Goal: Task Accomplishment & Management: Complete application form

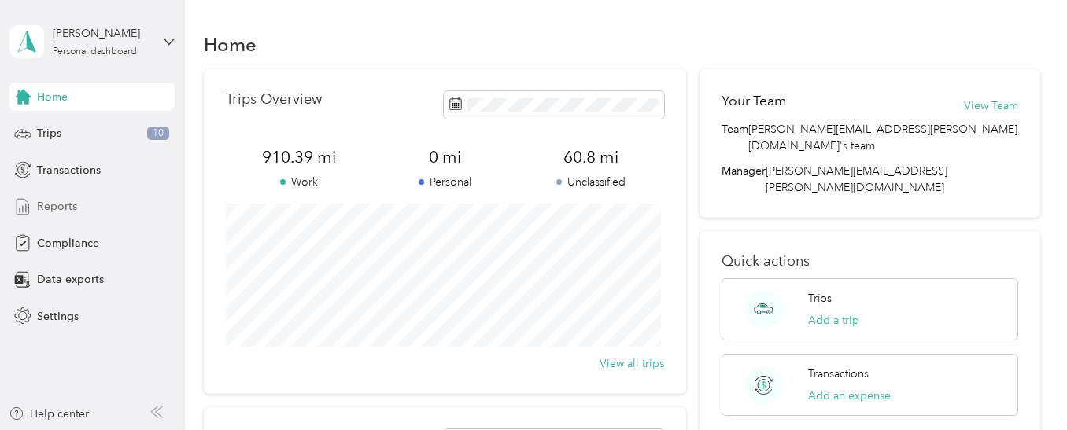
click at [59, 205] on span "Reports" at bounding box center [57, 206] width 40 height 17
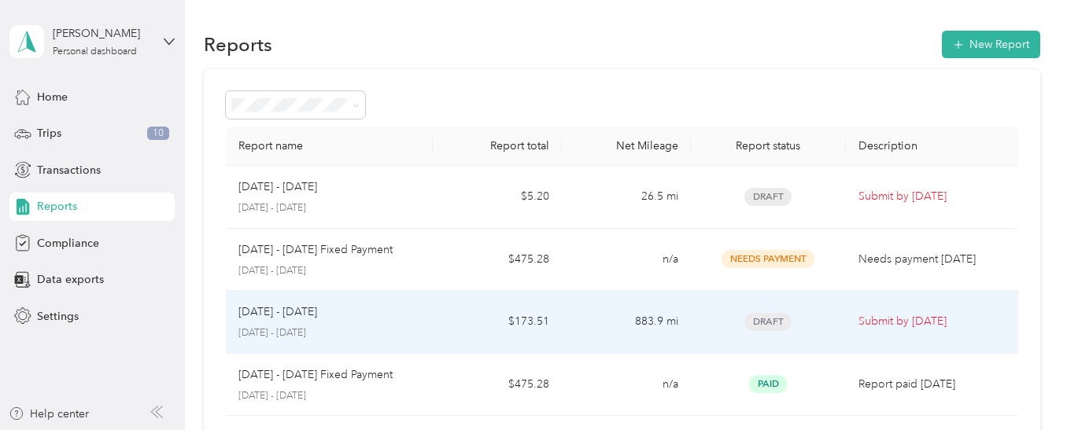
click at [294, 318] on p "[DATE] - [DATE]" at bounding box center [277, 312] width 79 height 17
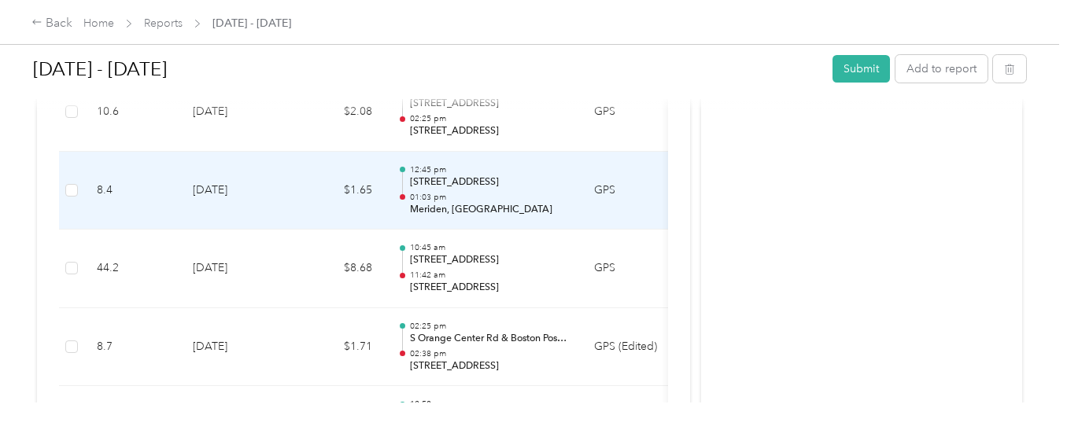
scroll to position [629, 0]
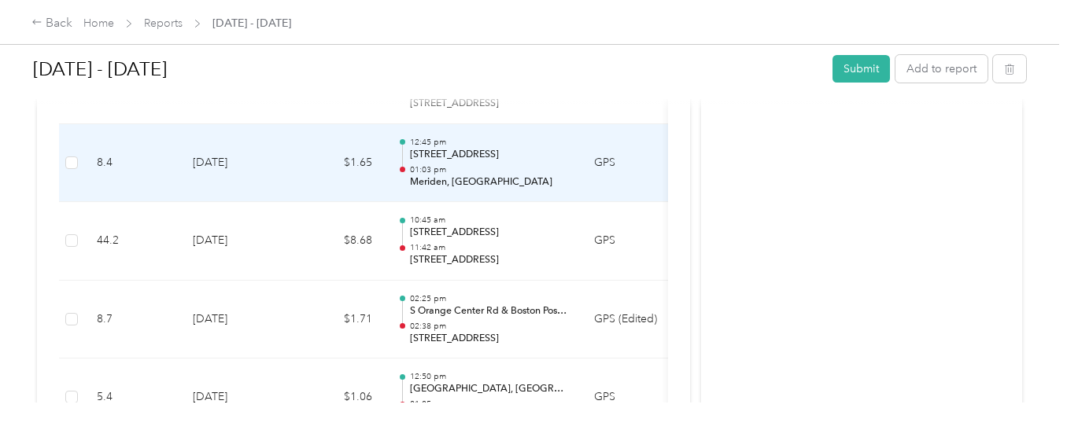
click at [432, 181] on p "Meriden, CT" at bounding box center [489, 182] width 159 height 14
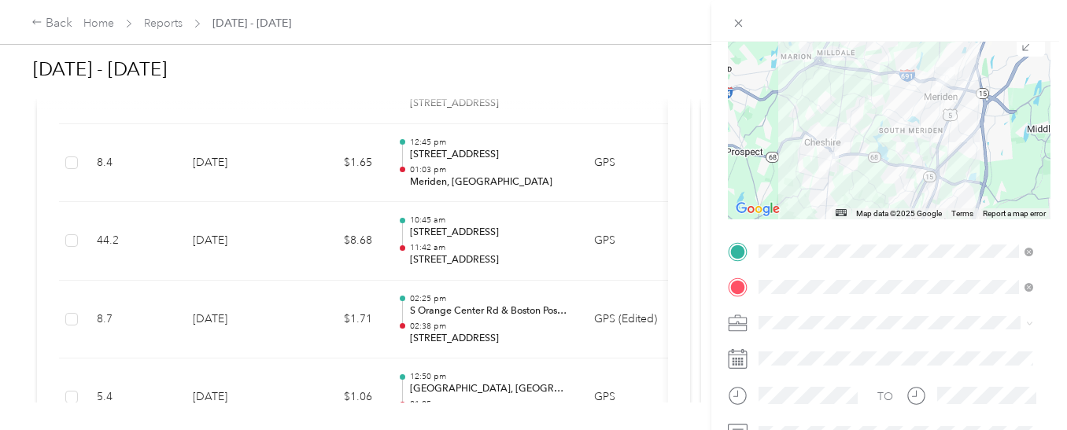
scroll to position [157, 0]
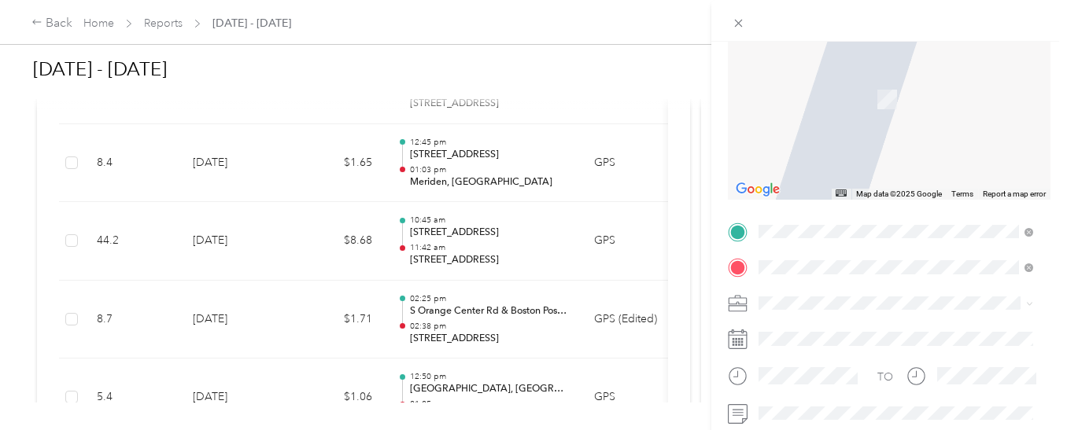
drag, startPoint x: 828, startPoint y: 77, endPoint x: 861, endPoint y: 98, distance: 39.3
click at [810, 94] on span "455 Lewis Avenue Meriden, Connecticut 06451, United States" at bounding box center [908, 83] width 240 height 28
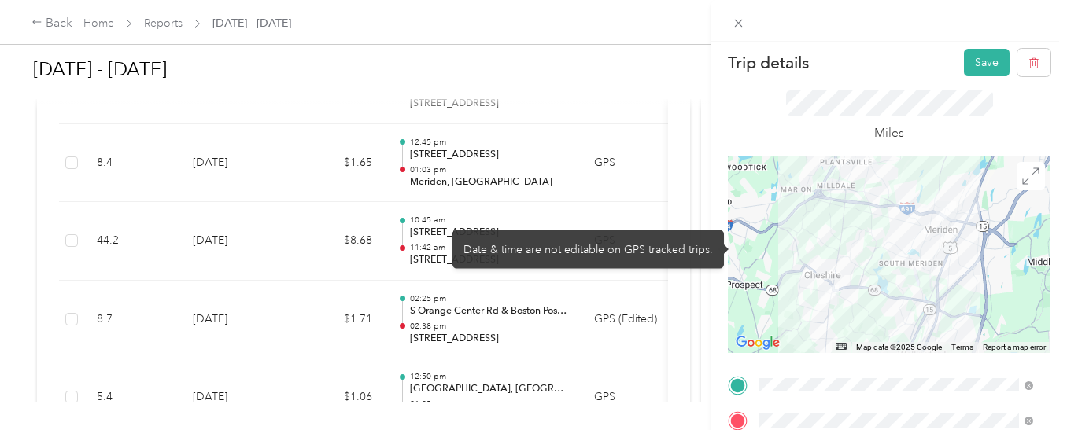
scroll to position [0, 0]
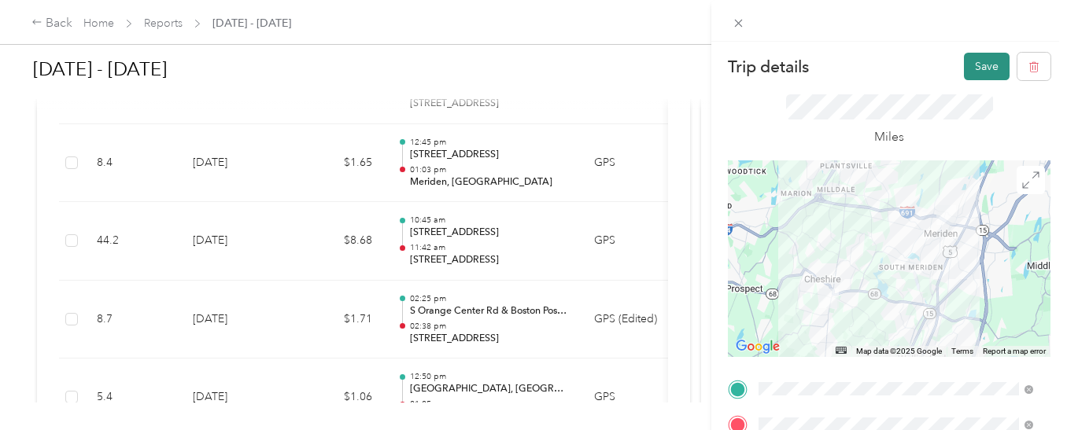
click at [969, 73] on button "Save" at bounding box center [987, 67] width 46 height 28
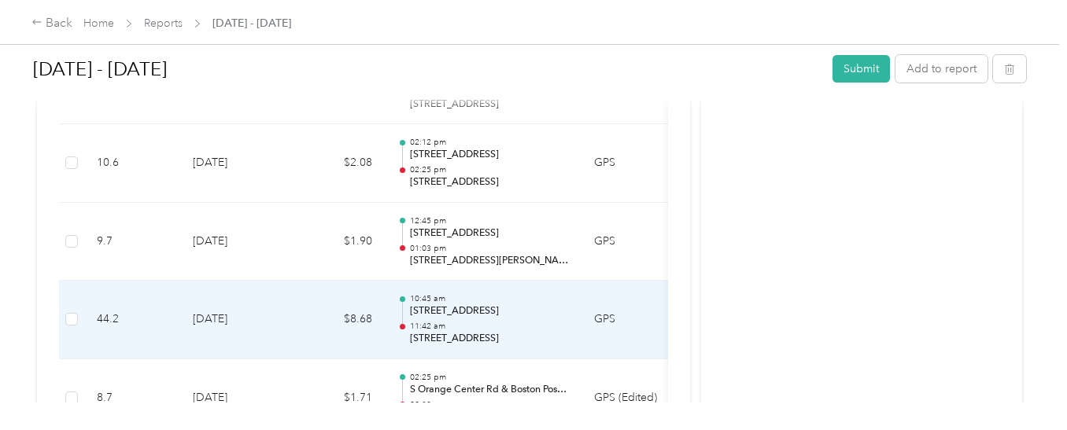
scroll to position [629, 0]
click at [471, 314] on p "S Orange Center Rd & Boston Post Rd, Orange, [GEOGRAPHIC_DATA], [GEOGRAPHIC_DAT…" at bounding box center [489, 312] width 159 height 14
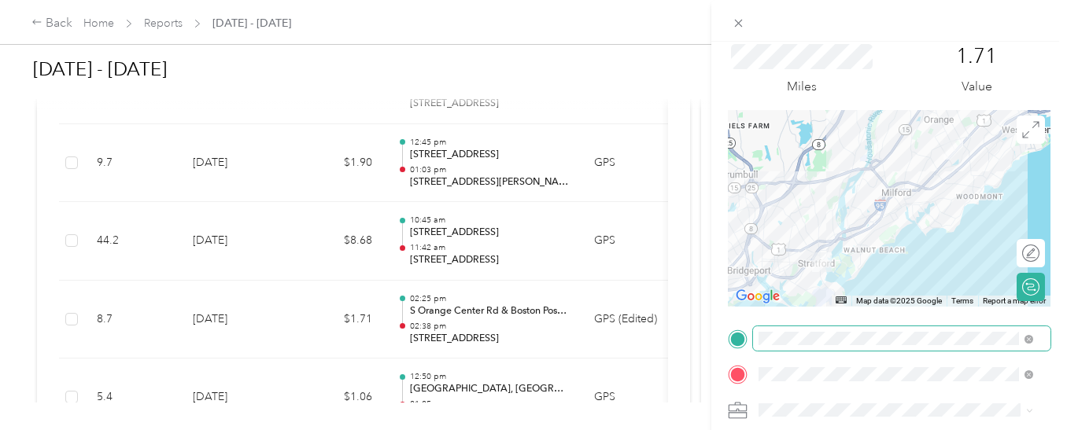
scroll to position [79, 0]
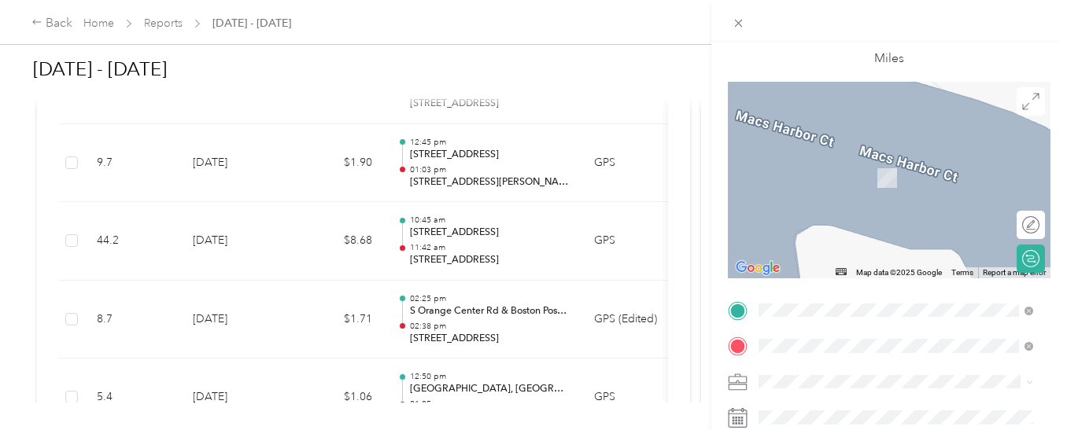
click at [892, 131] on div "[STREET_ADDRESS][US_STATE]" at bounding box center [896, 119] width 264 height 21
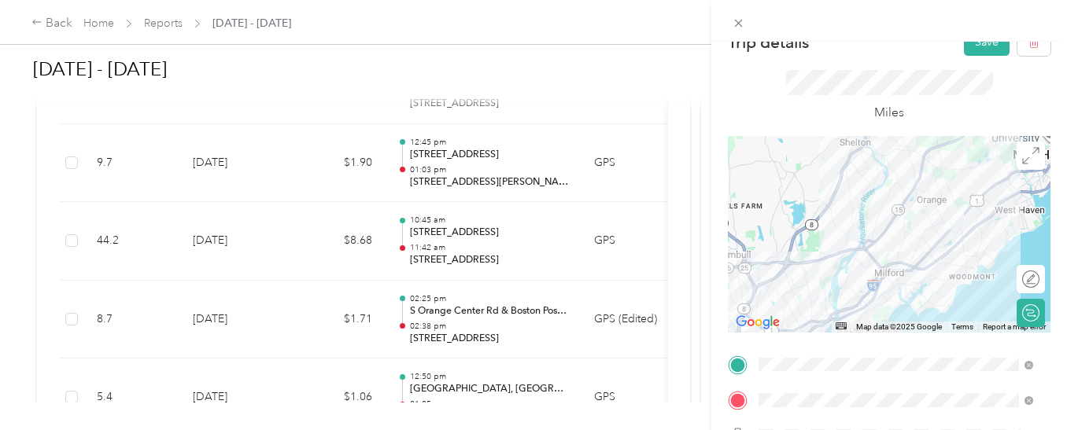
scroll to position [0, 0]
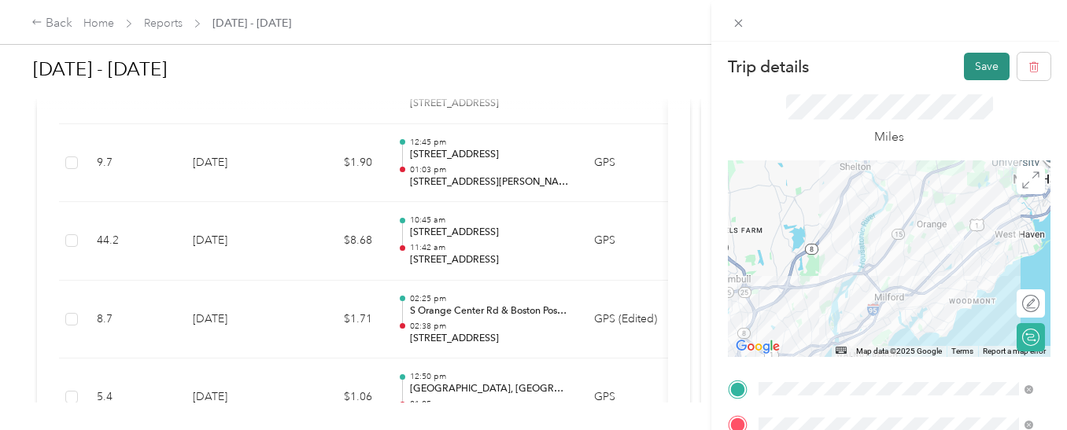
click at [964, 70] on button "Save" at bounding box center [987, 67] width 46 height 28
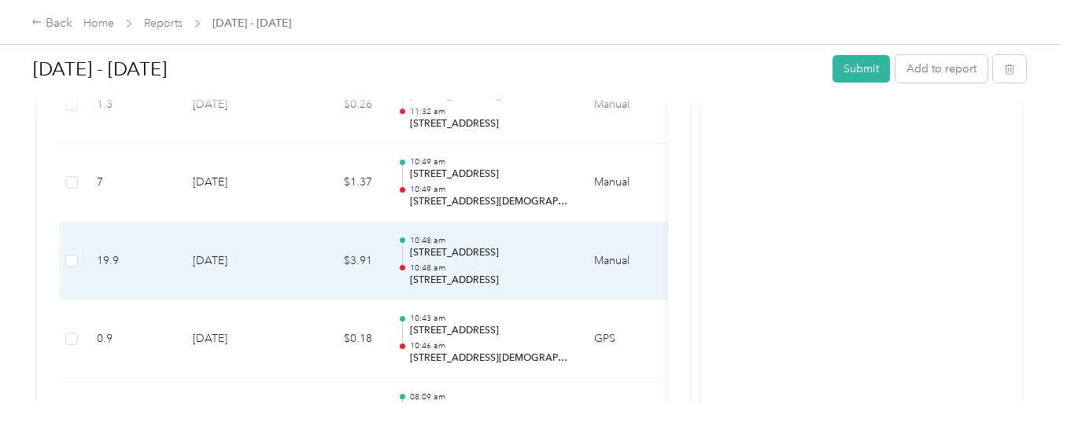
scroll to position [2125, 0]
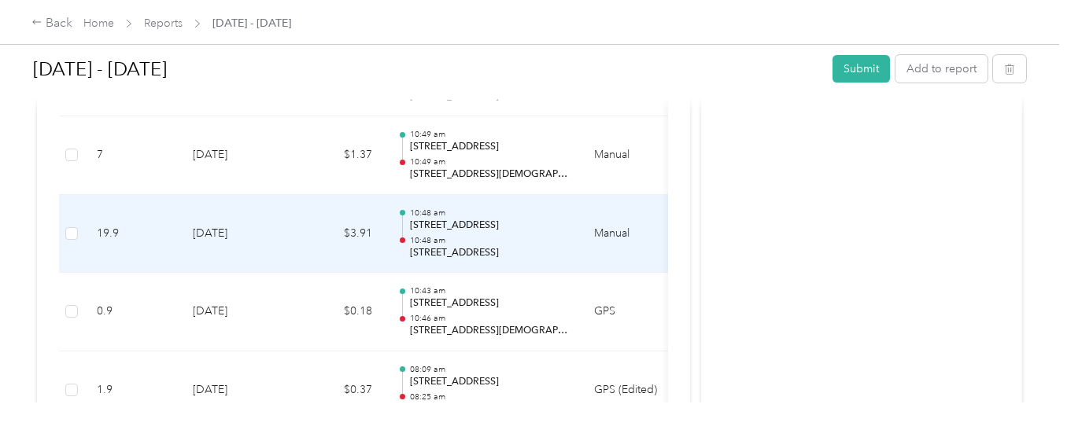
click at [452, 240] on p "10:48 am" at bounding box center [489, 240] width 159 height 11
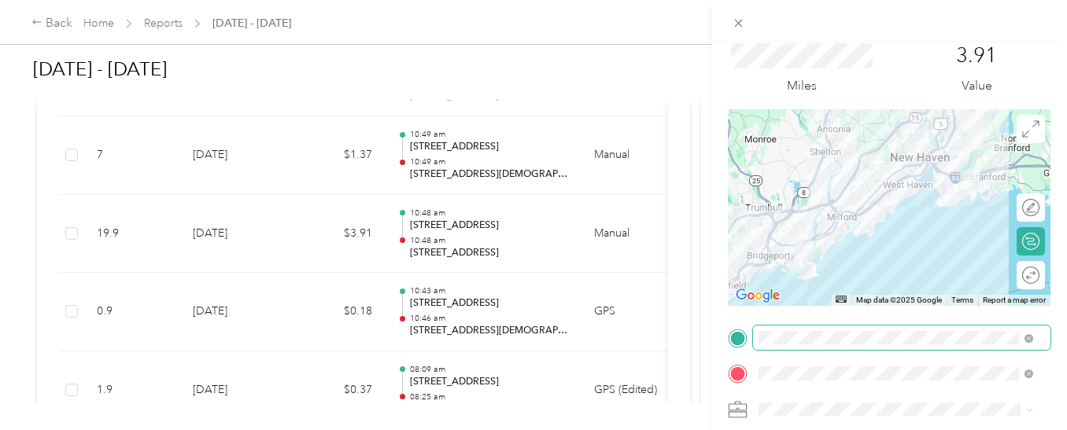
scroll to position [79, 0]
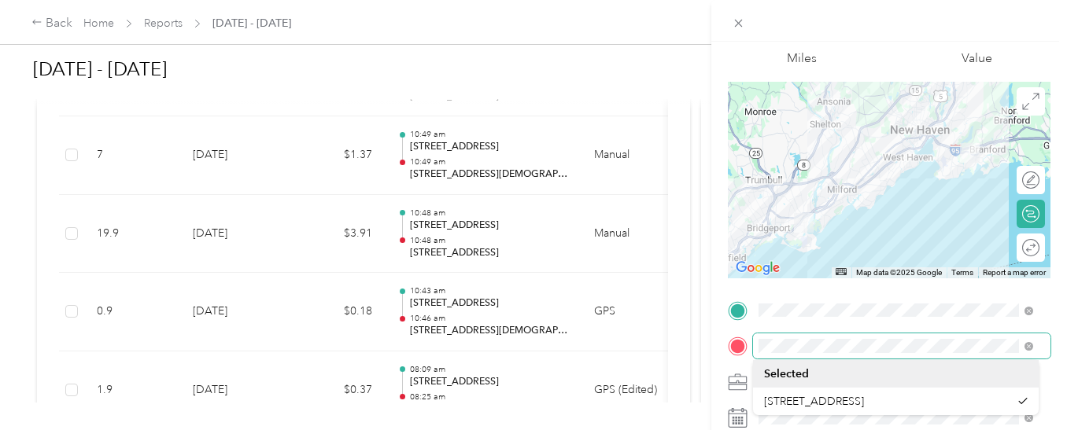
click at [754, 349] on span at bounding box center [901, 346] width 297 height 25
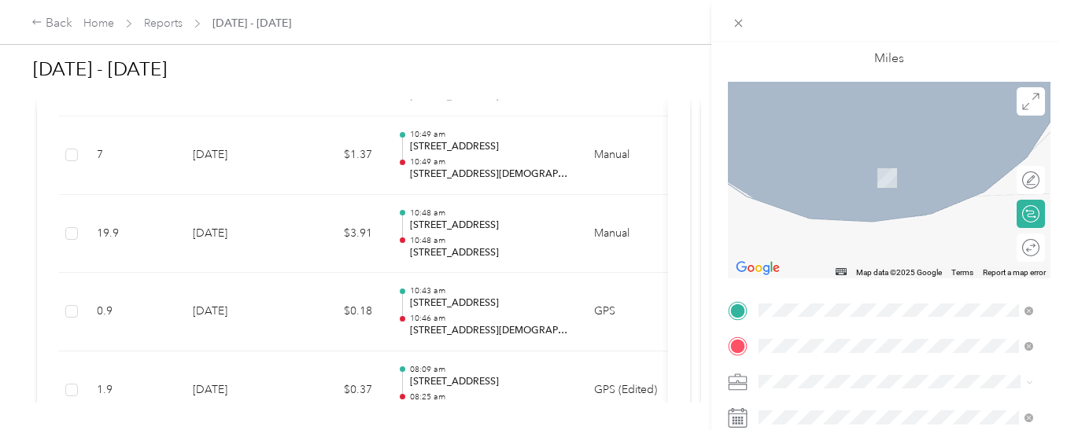
click at [835, 179] on span "[STREET_ADDRESS][US_STATE]" at bounding box center [866, 171] width 157 height 14
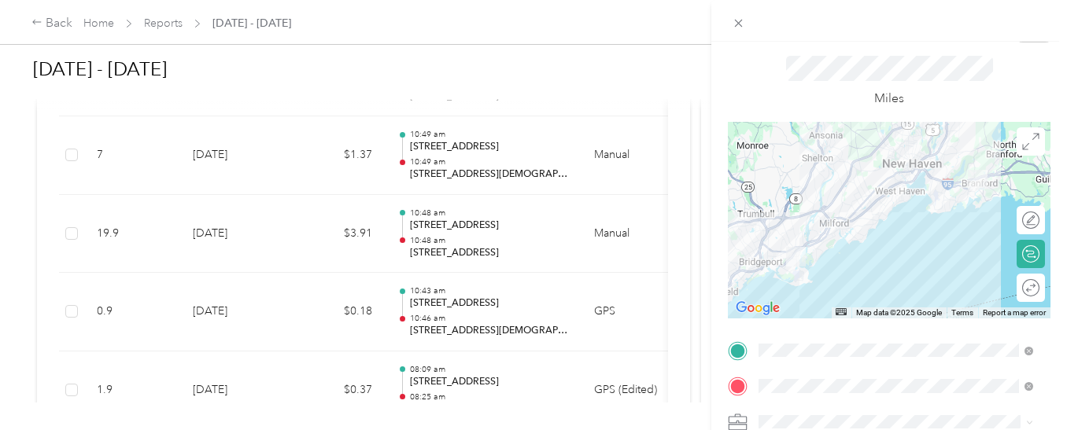
scroll to position [0, 0]
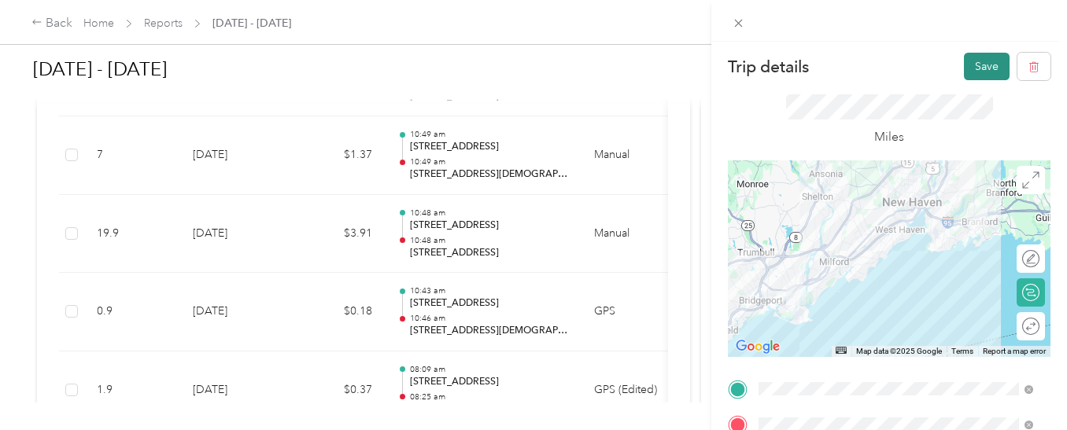
click at [964, 67] on button "Save" at bounding box center [987, 67] width 46 height 28
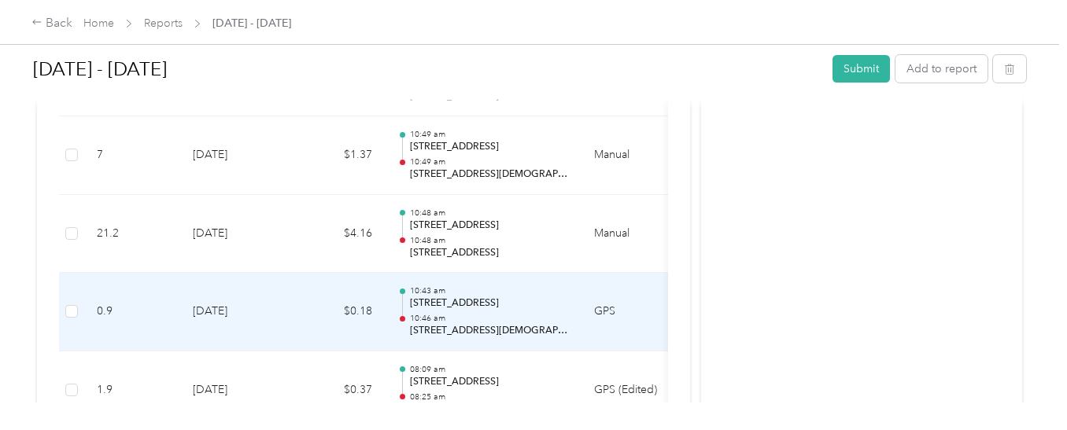
scroll to position [2203, 0]
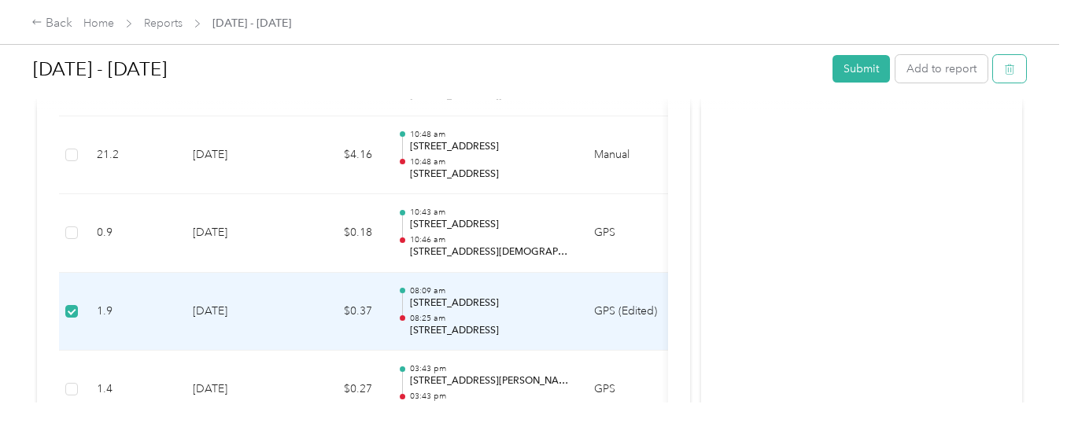
click at [999, 74] on button "button" at bounding box center [1009, 69] width 33 height 28
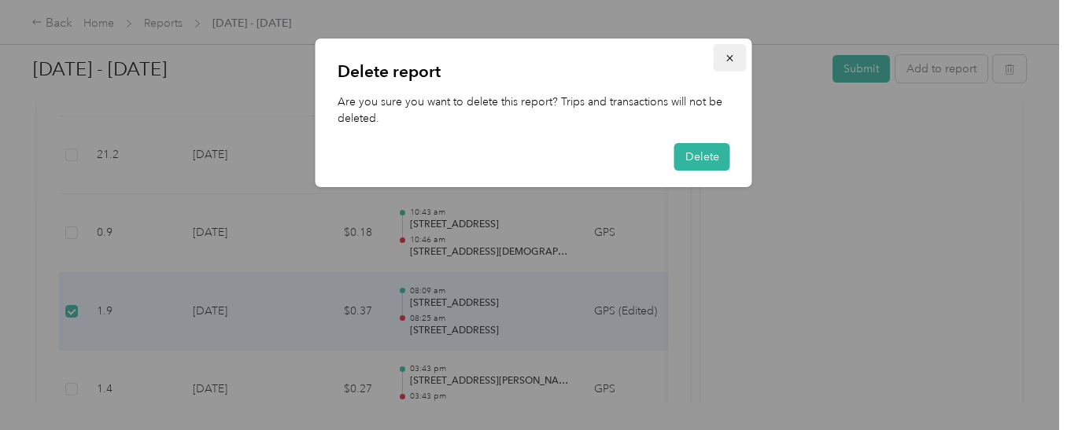
click at [727, 56] on icon "button" at bounding box center [729, 58] width 6 height 6
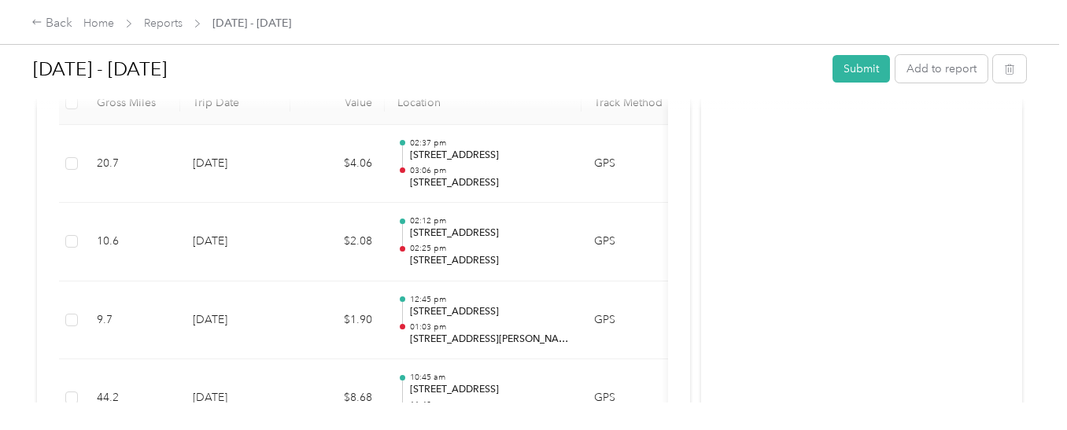
scroll to position [0, 0]
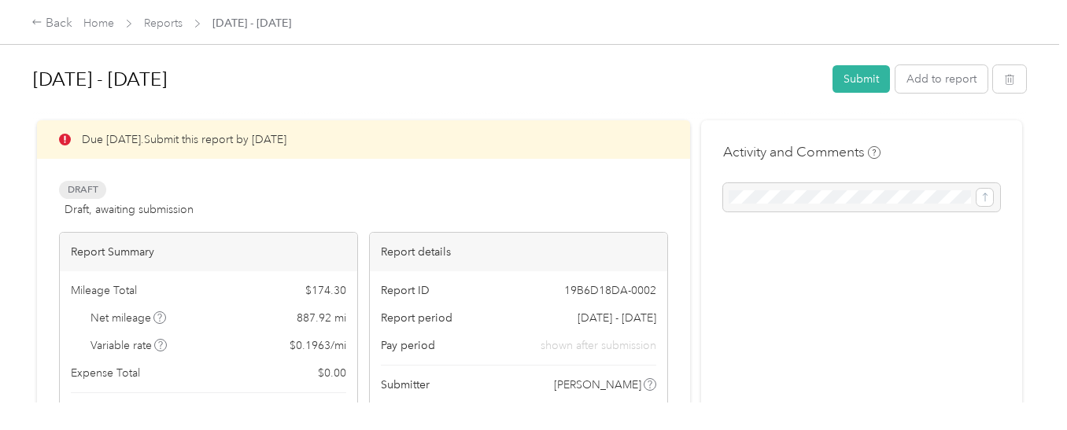
click at [286, 183] on div "Draft Draft, awaiting submission View activity & comments" at bounding box center [363, 200] width 609 height 38
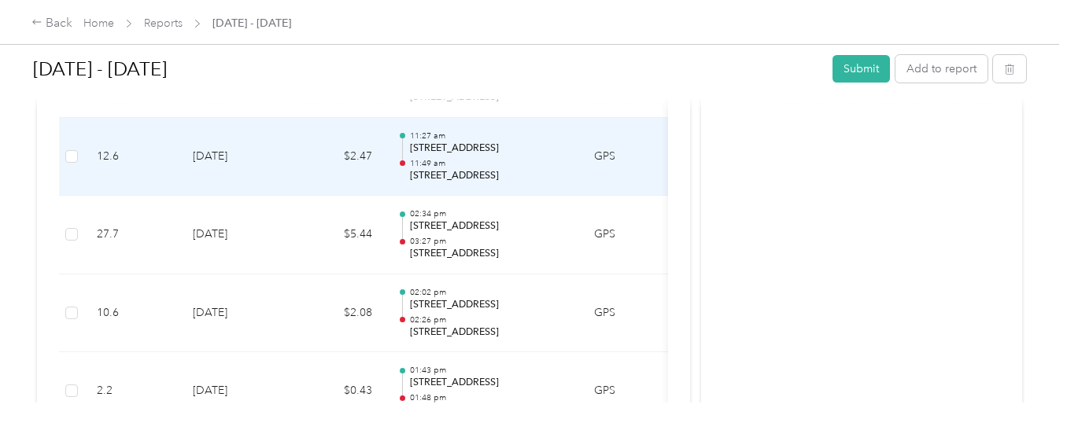
scroll to position [2990, 0]
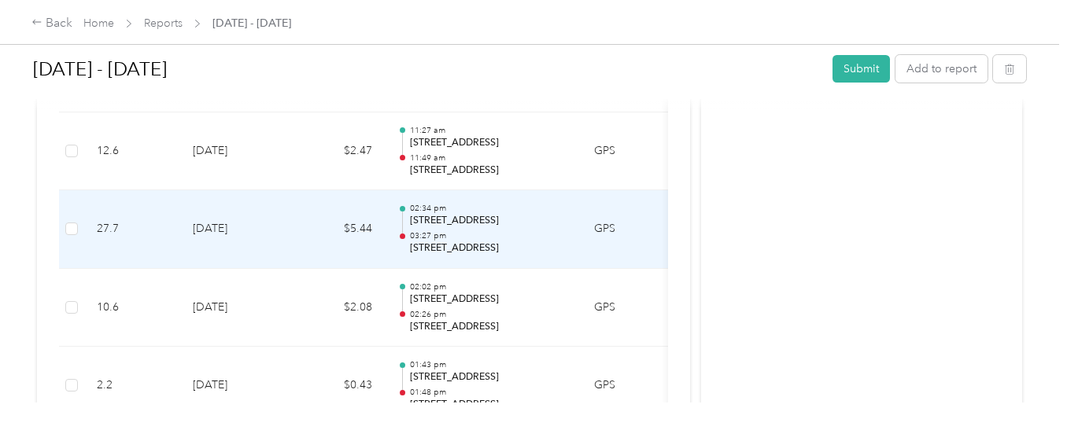
click at [519, 222] on p "[STREET_ADDRESS]" at bounding box center [489, 221] width 159 height 14
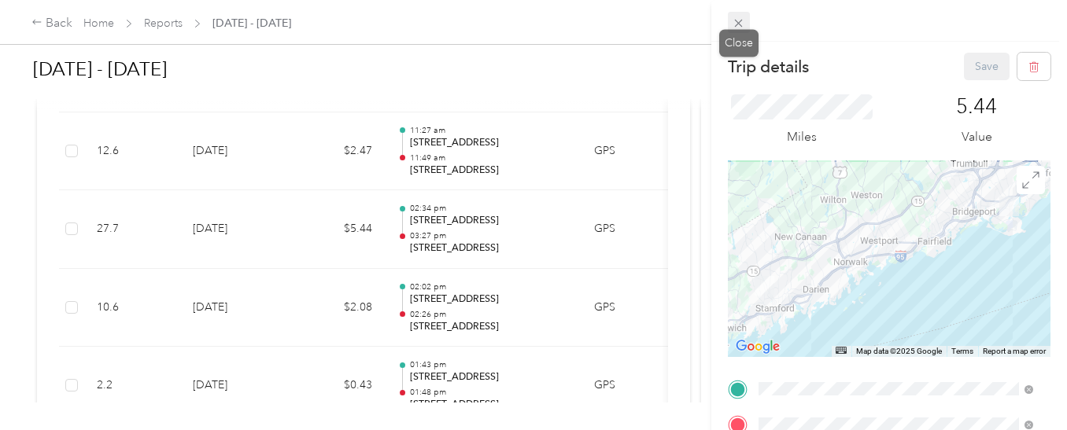
click at [746, 24] on span at bounding box center [739, 23] width 22 height 22
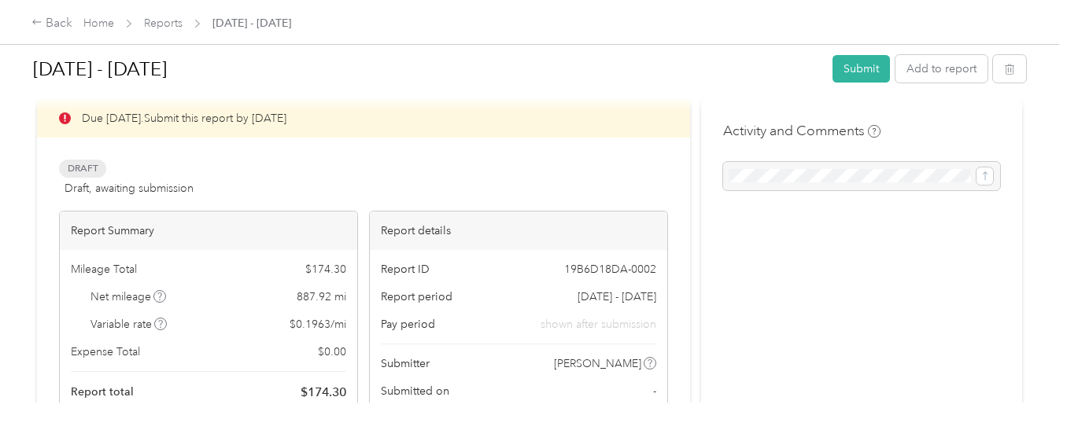
scroll to position [0, 0]
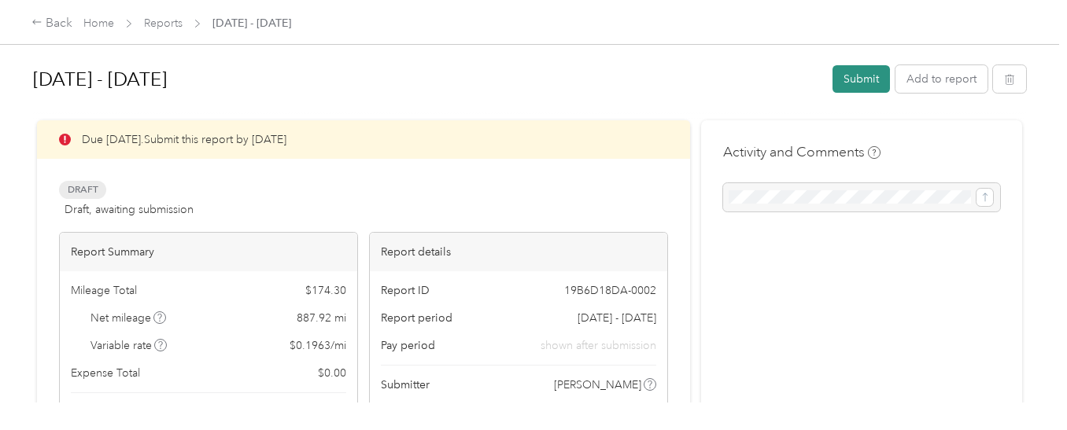
click at [845, 84] on button "Submit" at bounding box center [861, 79] width 57 height 28
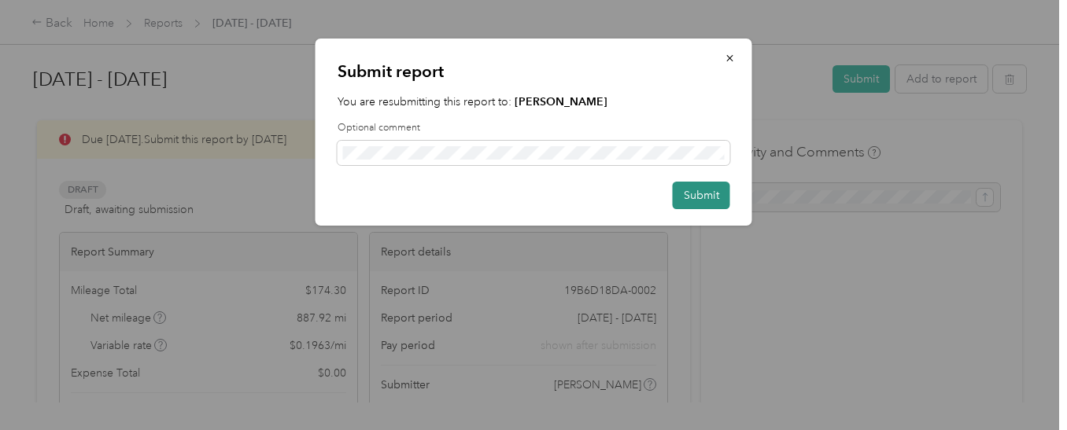
click at [708, 201] on button "Submit" at bounding box center [701, 196] width 57 height 28
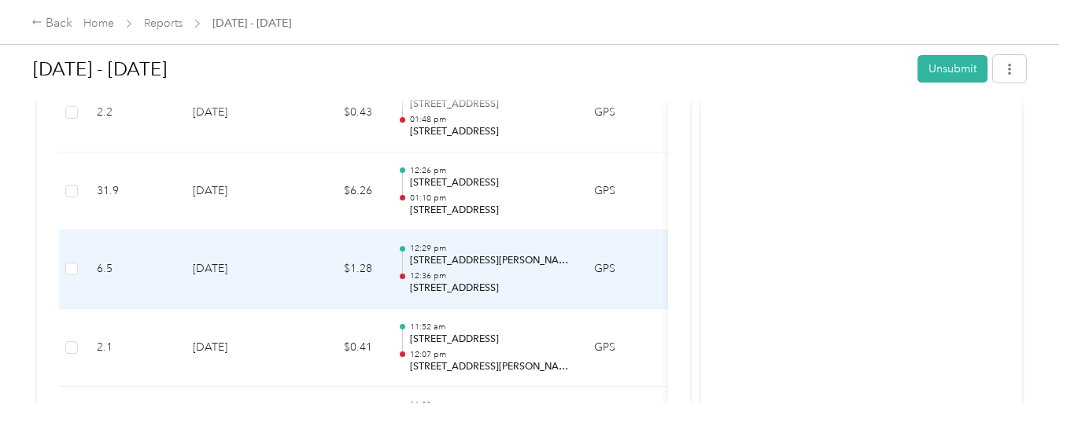
scroll to position [3069, 0]
